Goal: Check status: Check status

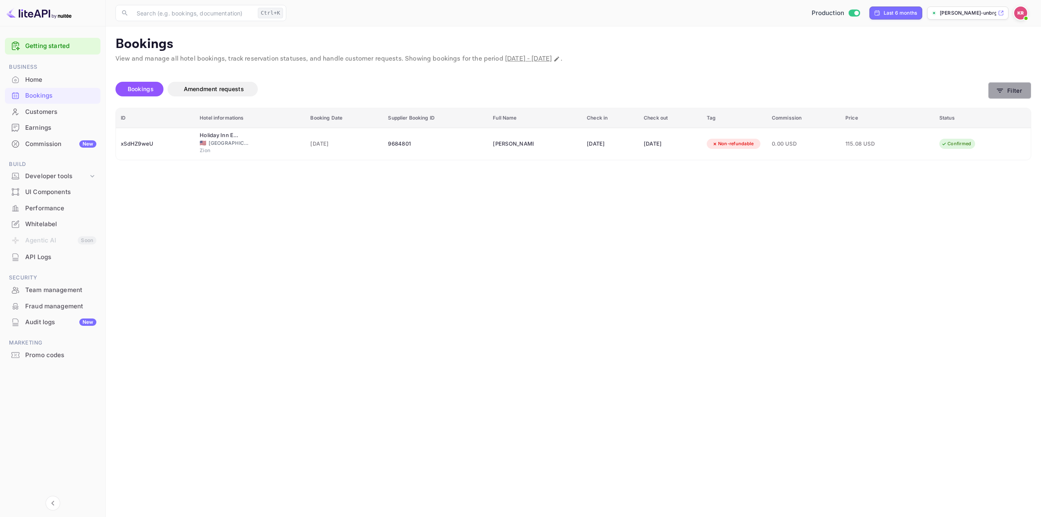
click at [1002, 91] on icon "button" at bounding box center [1000, 91] width 8 height 8
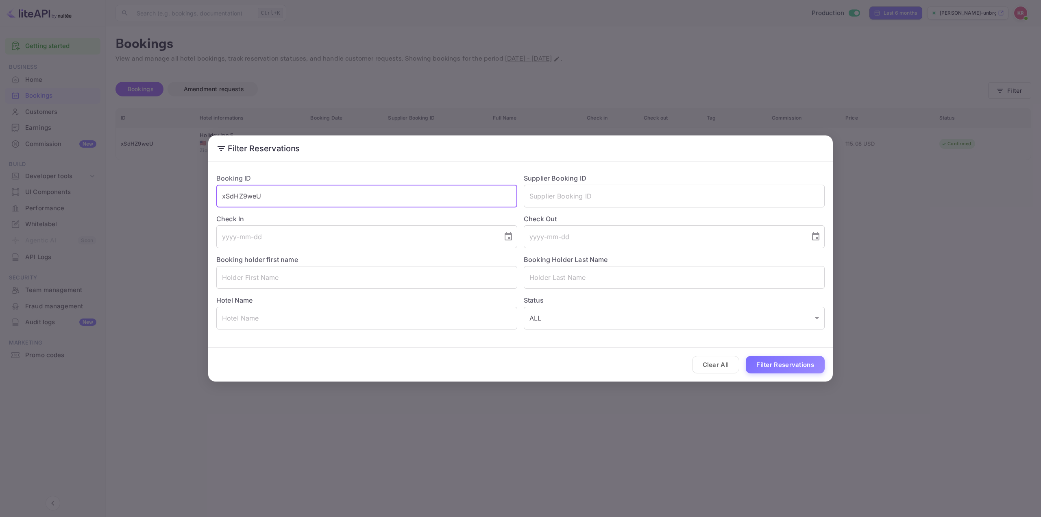
drag, startPoint x: 255, startPoint y: 194, endPoint x: 193, endPoint y: 192, distance: 62.6
click at [194, 193] on div "Filter Reservations Booking ID xSdHZ9weU ​ Supplier Booking ID ​ Check In ​ Che…" at bounding box center [520, 258] width 1041 height 517
paste input "YZkJGFVYW"
type input "YZkJGFVYW"
click at [782, 364] on button "Filter Reservations" at bounding box center [785, 364] width 79 height 17
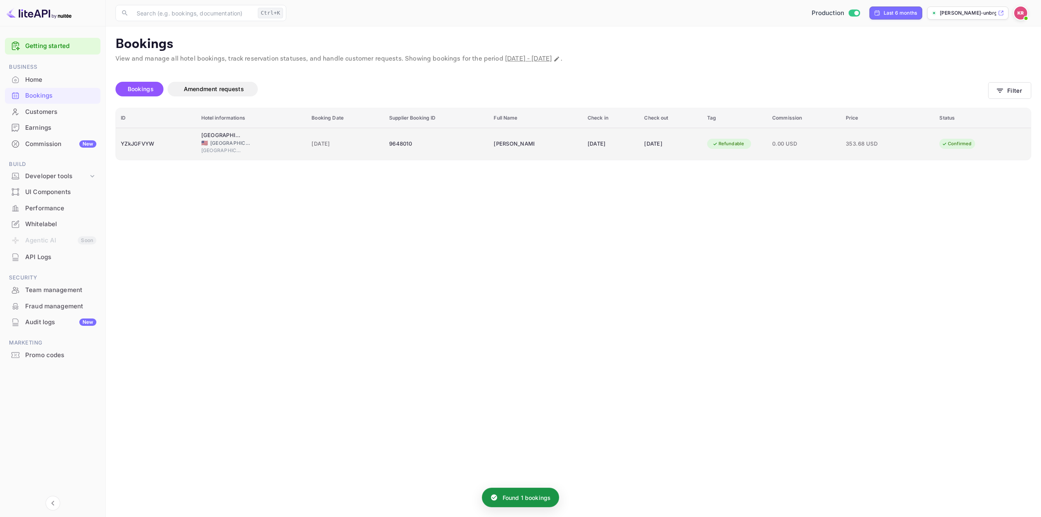
click at [672, 143] on div "[DATE]" at bounding box center [670, 143] width 53 height 13
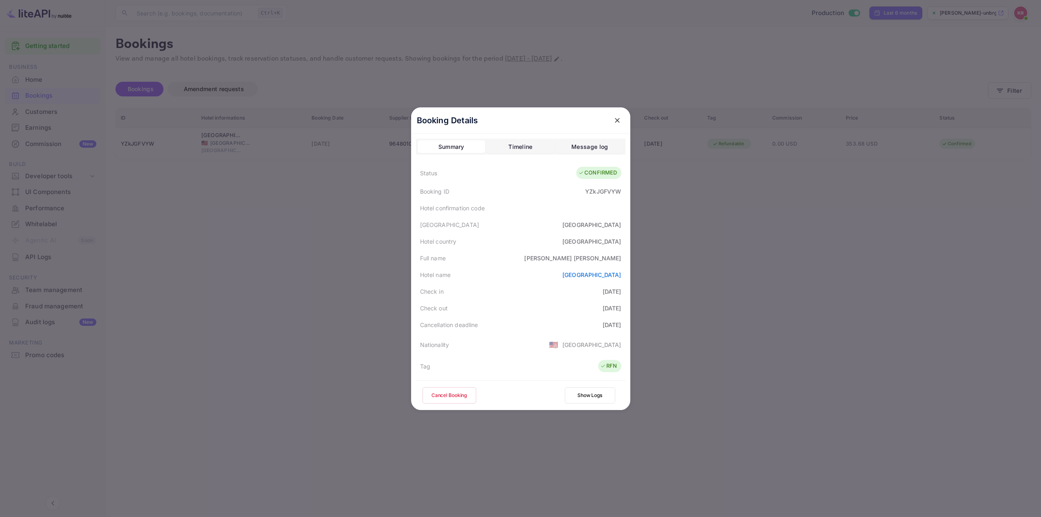
click at [592, 190] on div "YZkJGFVYW" at bounding box center [603, 191] width 36 height 9
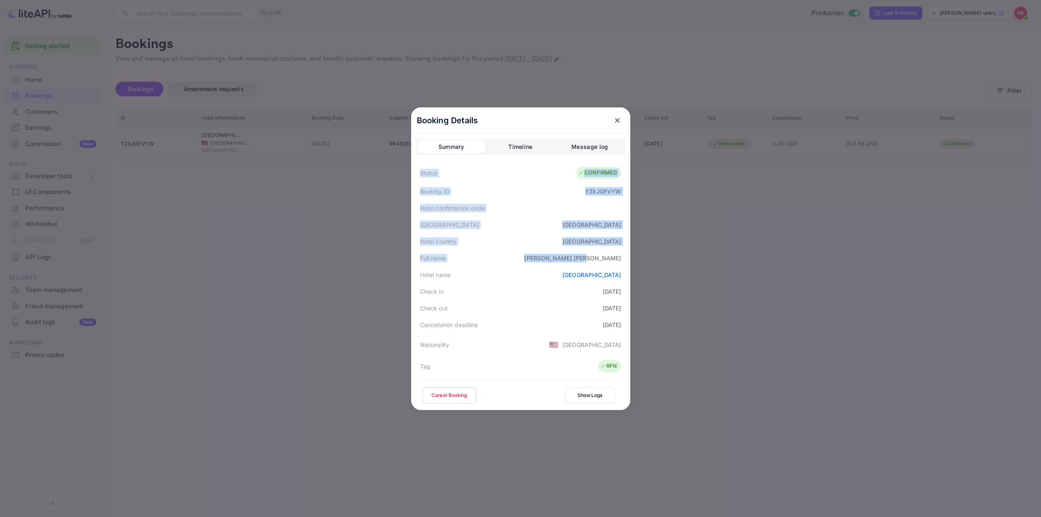
drag, startPoint x: 418, startPoint y: 173, endPoint x: 619, endPoint y: 265, distance: 221.1
click at [617, 264] on div "Status CONFIRMED Booking ID YZkJGFVYW Hotel confirmation code Hotel city [GEOGR…" at bounding box center [520, 368] width 209 height 411
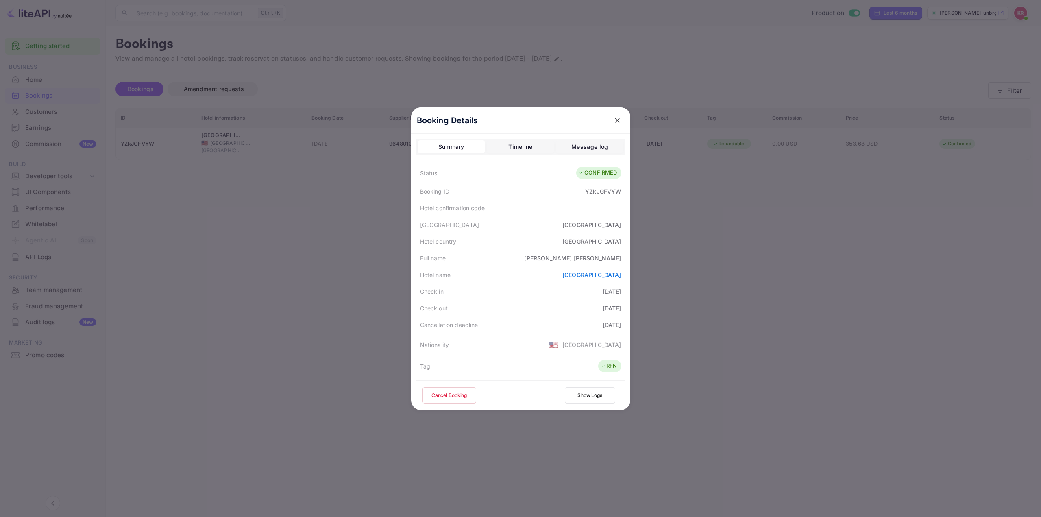
click at [509, 284] on div "Check in [DATE]" at bounding box center [520, 291] width 209 height 17
click at [613, 120] on icon "close" at bounding box center [617, 120] width 8 height 8
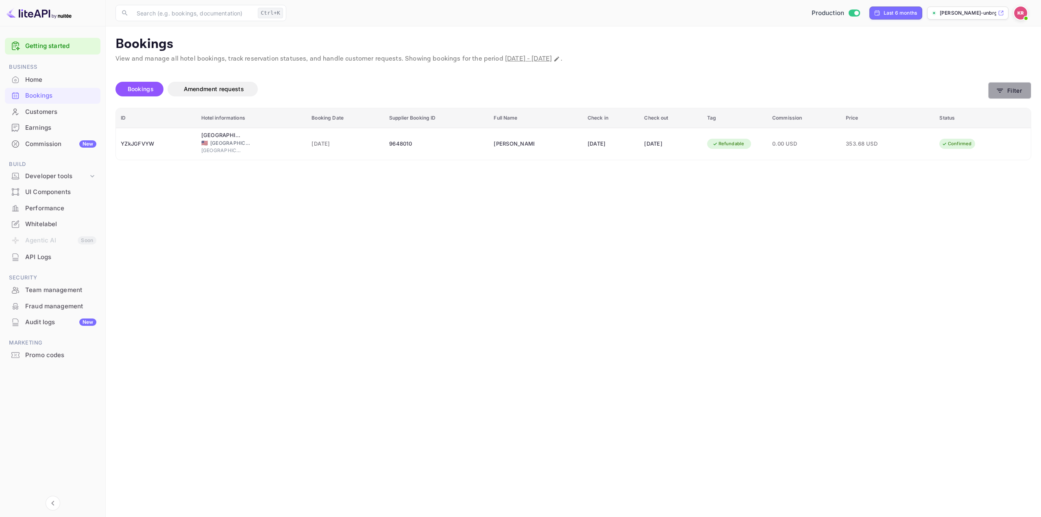
click at [998, 87] on icon "button" at bounding box center [1000, 91] width 8 height 8
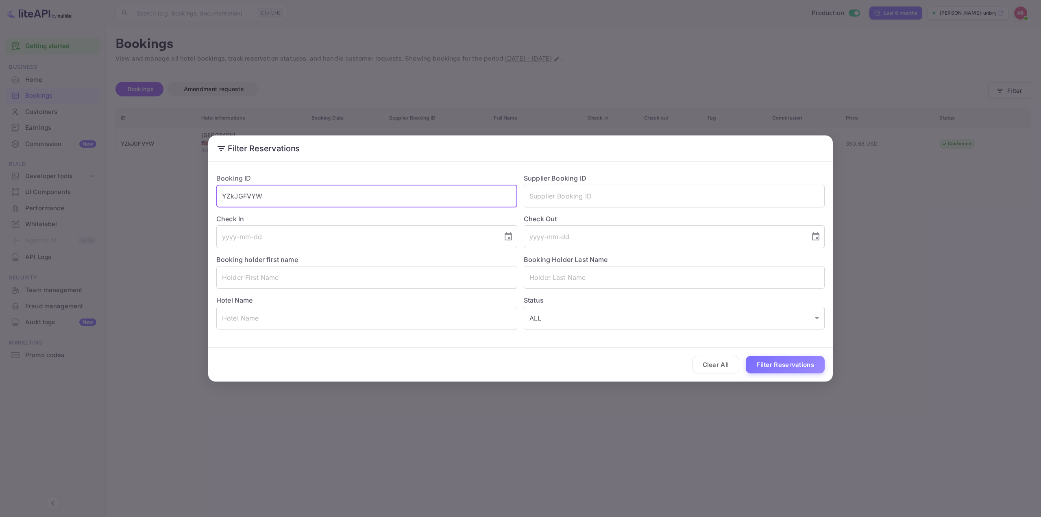
click at [452, 202] on input "YZkJGFVYW" at bounding box center [366, 196] width 301 height 23
click at [554, 279] on input "text" at bounding box center [674, 277] width 301 height 23
paste input "[PERSON_NAME]"
drag, startPoint x: 548, startPoint y: 277, endPoint x: 481, endPoint y: 276, distance: 67.1
click at [481, 276] on div "Booking ID YZkJGFVYW ​ Supplier Booking ID ​ Check In ​ Check Out ​ Booking hol…" at bounding box center [517, 248] width 615 height 163
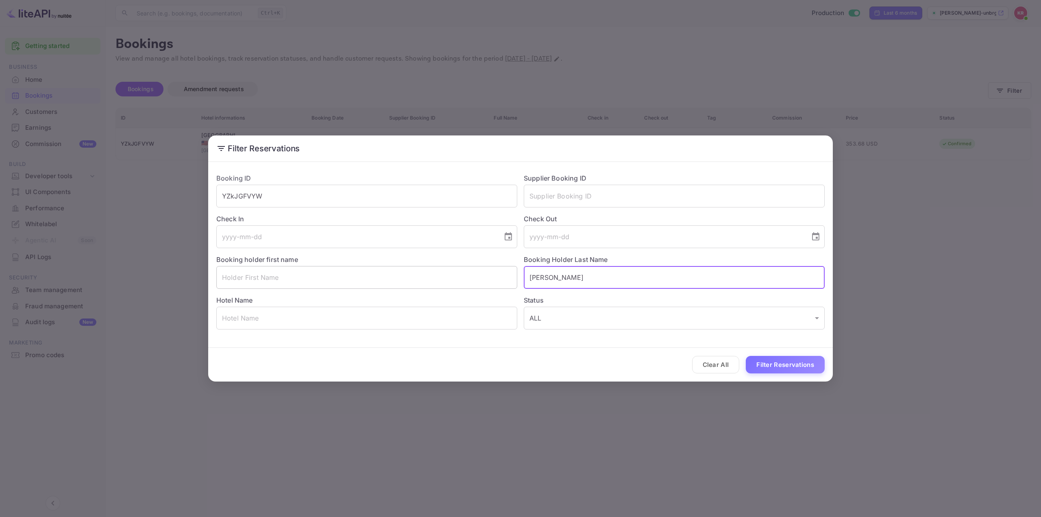
type input "[PERSON_NAME]"
click at [322, 273] on input "text" at bounding box center [366, 277] width 301 height 23
paste input "[PERSON_NAME]"
type input "[PERSON_NAME]"
drag, startPoint x: 303, startPoint y: 201, endPoint x: 116, endPoint y: 198, distance: 187.0
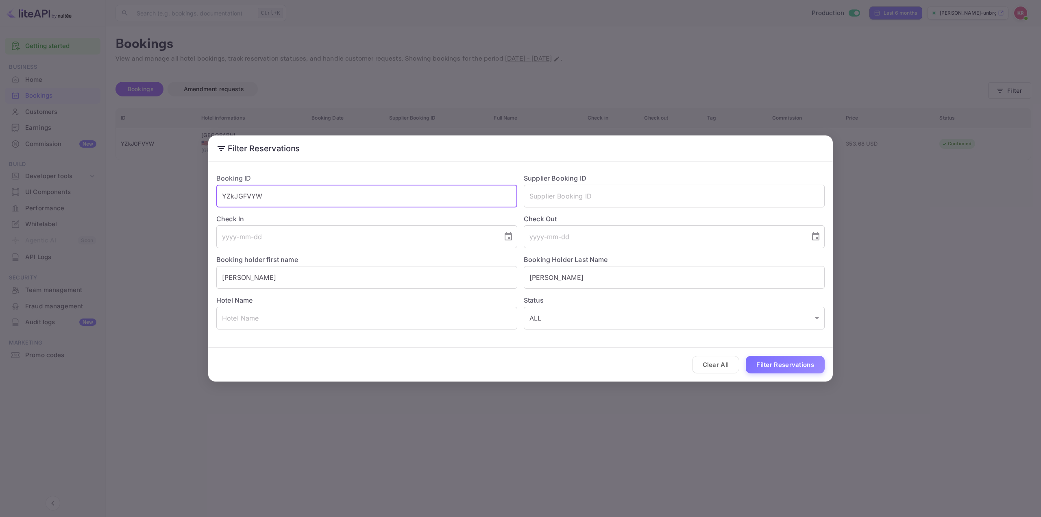
click at [120, 198] on div "Filter Reservations Booking ID YZkJGFVYW ​ Supplier Booking ID ​ Check In ​ Che…" at bounding box center [520, 258] width 1041 height 517
type input "="
click at [770, 367] on button "Filter Reservations" at bounding box center [785, 364] width 79 height 17
